Goal: Book appointment/travel/reservation

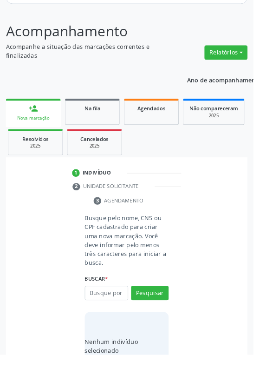
scroll to position [176, 0]
click at [120, 323] on input "text" at bounding box center [117, 322] width 48 height 16
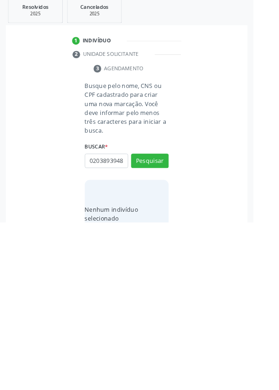
scroll to position [0, 2]
type input "02038939489"
click at [174, 323] on button "Pesquisar" at bounding box center [165, 322] width 41 height 16
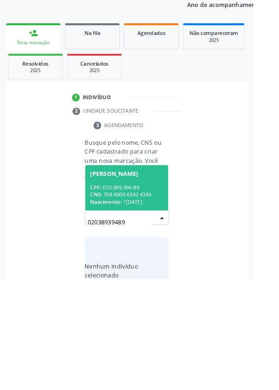
scroll to position [176, 0]
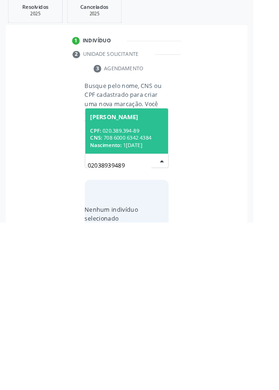
click at [149, 290] on div "CPF: 020.389.394-89" at bounding box center [139, 289] width 80 height 8
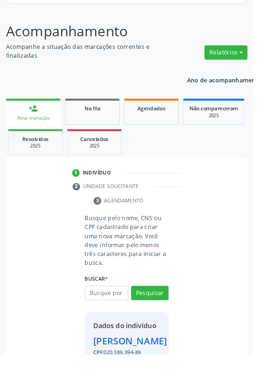
scroll to position [186, 0]
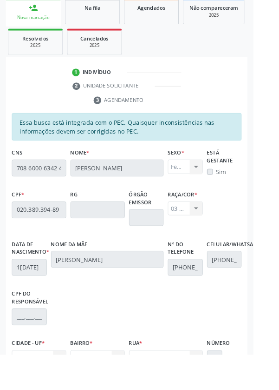
scroll to position [323, 0]
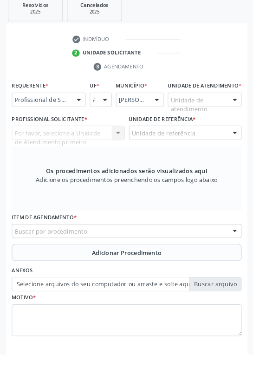
scroll to position [283, 0]
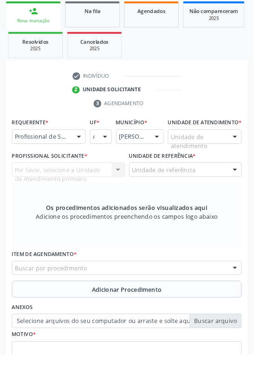
click at [227, 300] on div "Buscar por procedimento" at bounding box center [139, 295] width 253 height 16
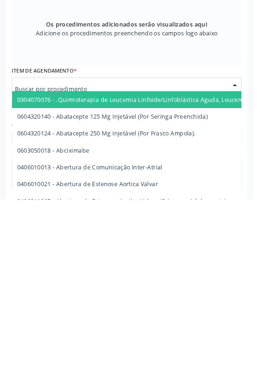
scroll to position [332, 0]
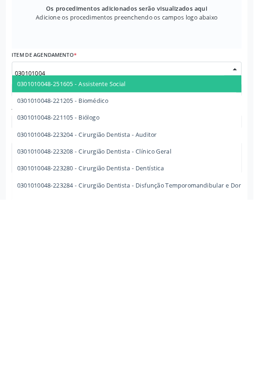
type input "0301010048"
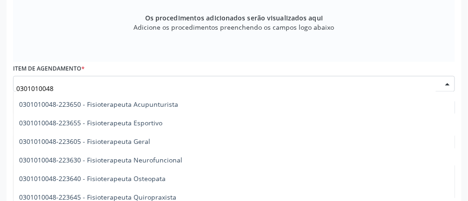
scroll to position [962, 0]
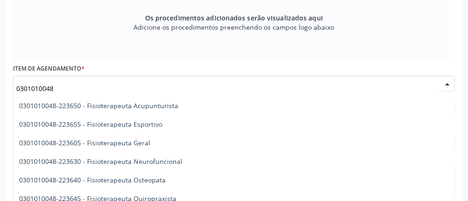
click at [139, 142] on span "0301010048-223605 - Fisioterapeuta Geral" at bounding box center [84, 143] width 131 height 9
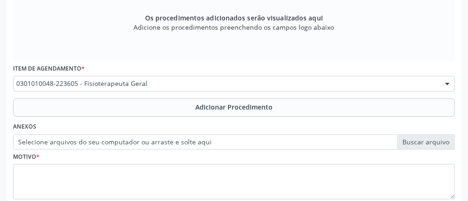
click at [242, 113] on button "Adicionar Procedimento" at bounding box center [234, 108] width 442 height 19
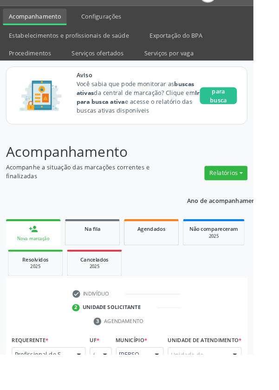
scroll to position [41, 0]
